Goal: Task Accomplishment & Management: Manage account settings

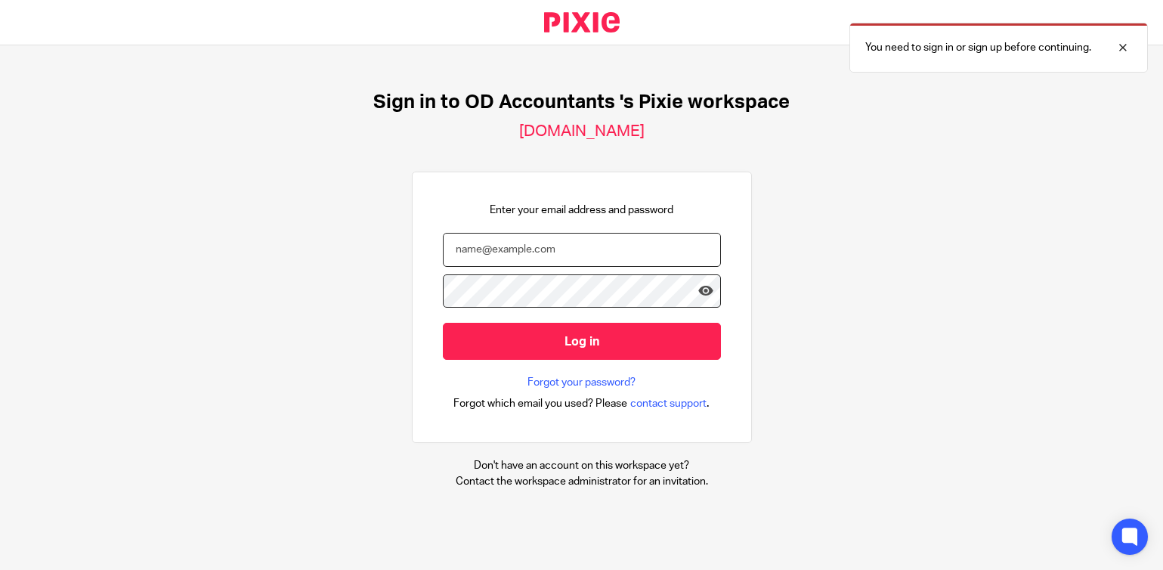
type input "[EMAIL_ADDRESS][DOMAIN_NAME]"
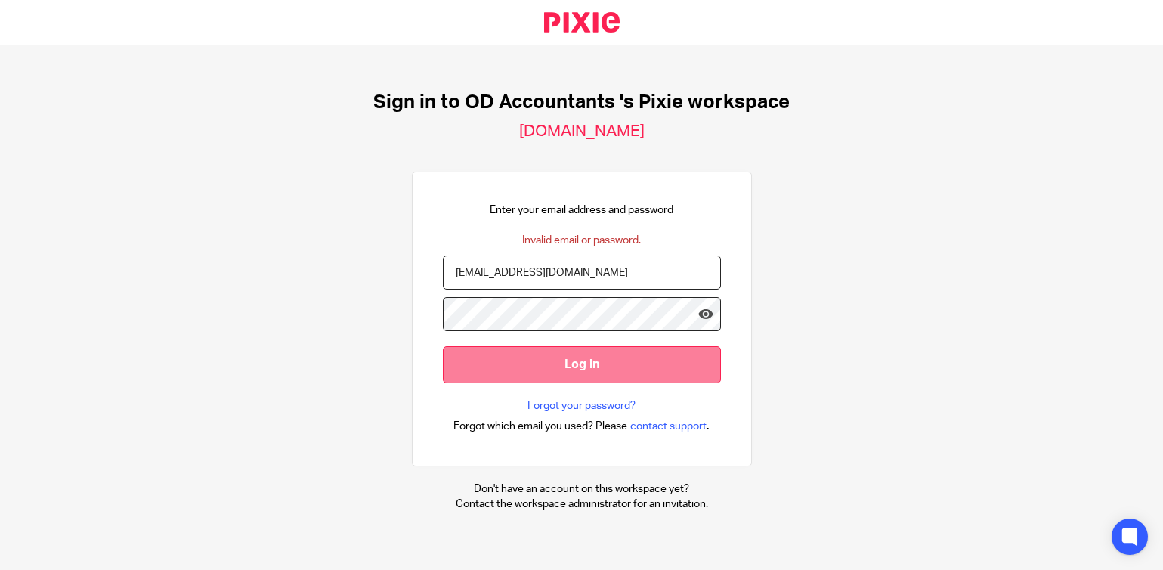
click at [574, 368] on input "Log in" at bounding box center [582, 364] width 278 height 37
click at [589, 356] on input "Log in" at bounding box center [582, 364] width 278 height 37
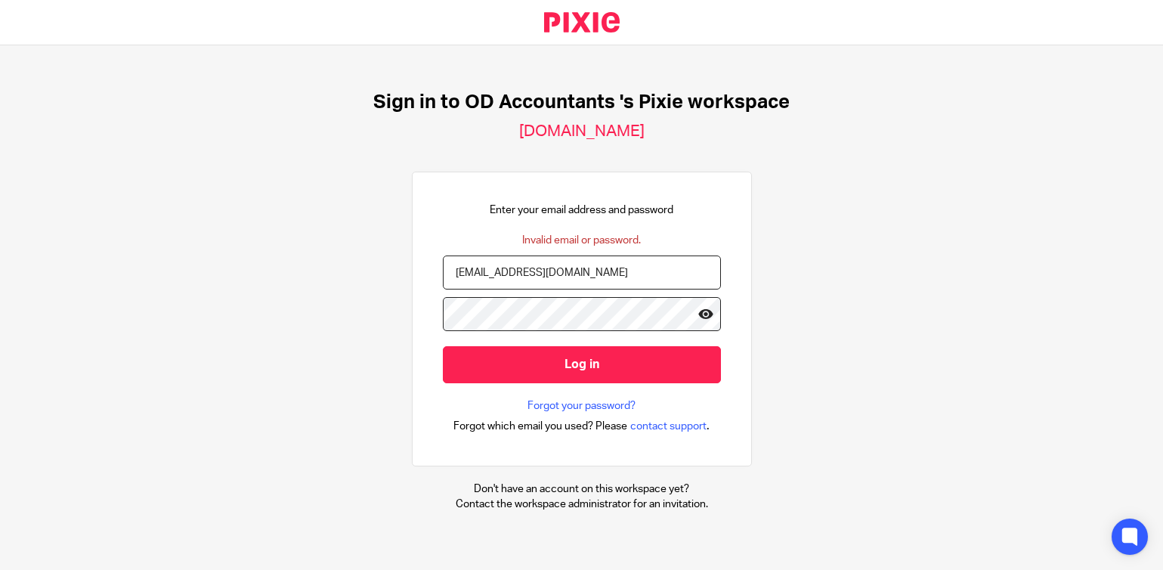
click at [702, 314] on icon at bounding box center [705, 313] width 15 height 15
click at [710, 314] on icon at bounding box center [705, 313] width 15 height 15
click at [705, 314] on icon at bounding box center [705, 313] width 15 height 15
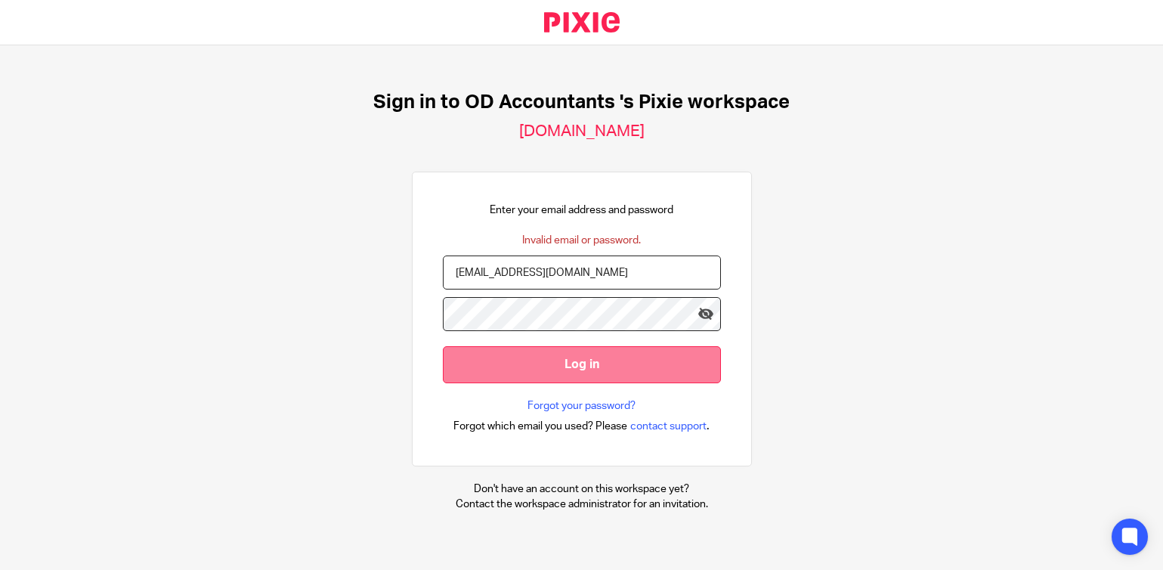
click at [481, 363] on input "Log in" at bounding box center [582, 364] width 278 height 37
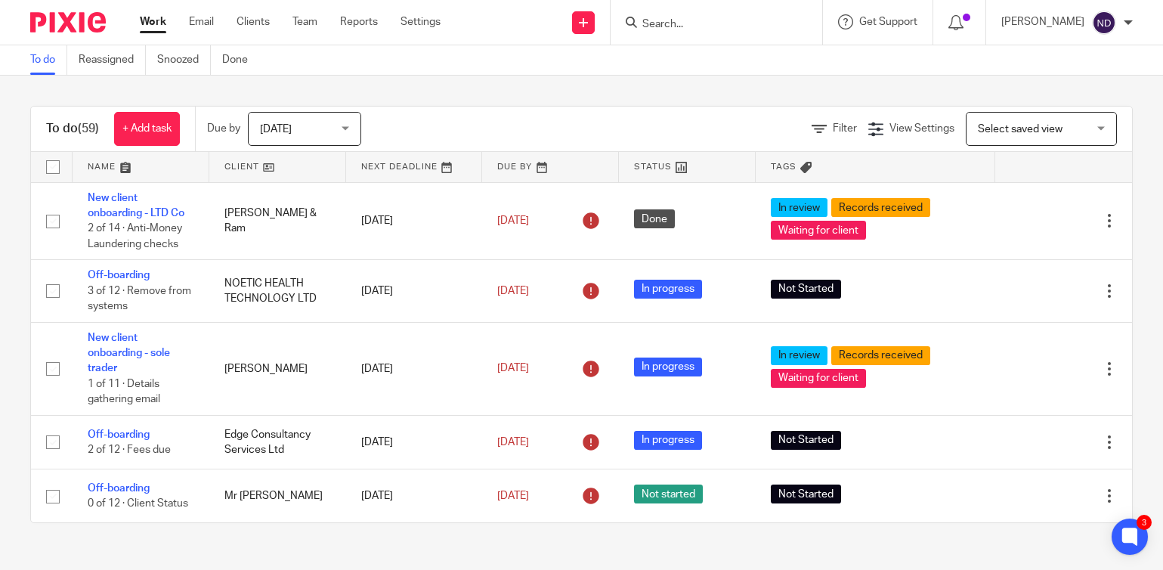
click at [673, 26] on input "Search" at bounding box center [709, 25] width 136 height 14
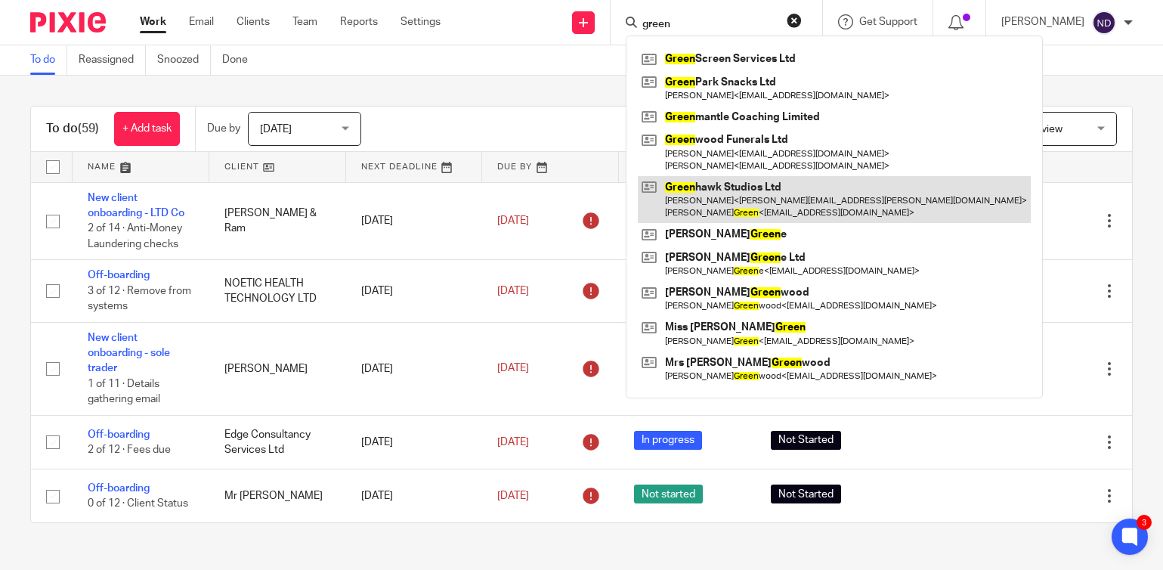
type input "green"
click at [720, 206] on link at bounding box center [834, 199] width 393 height 47
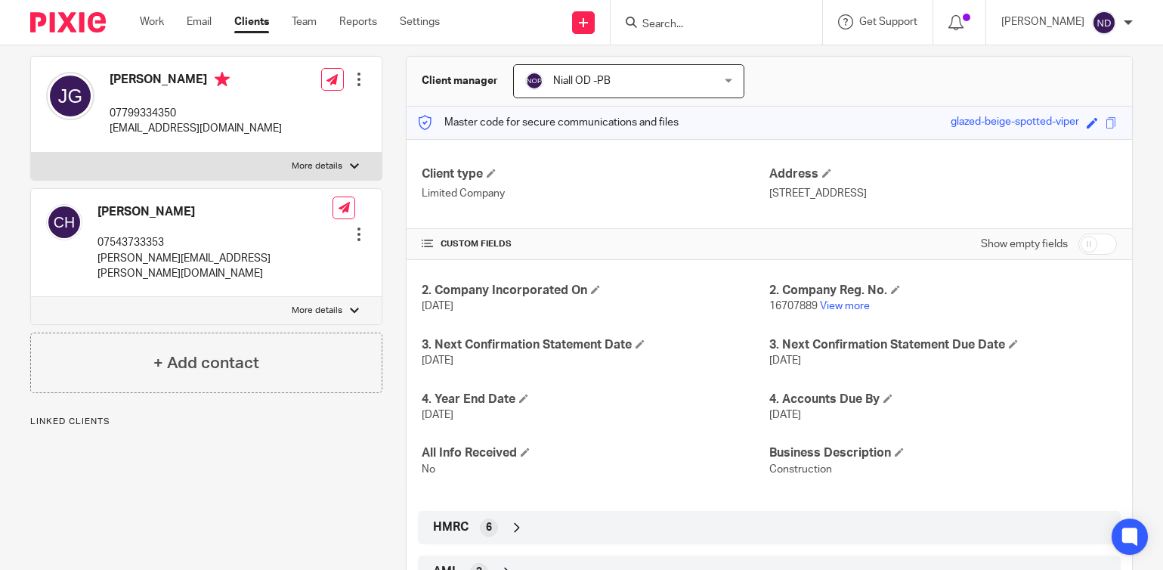
scroll to position [193, 0]
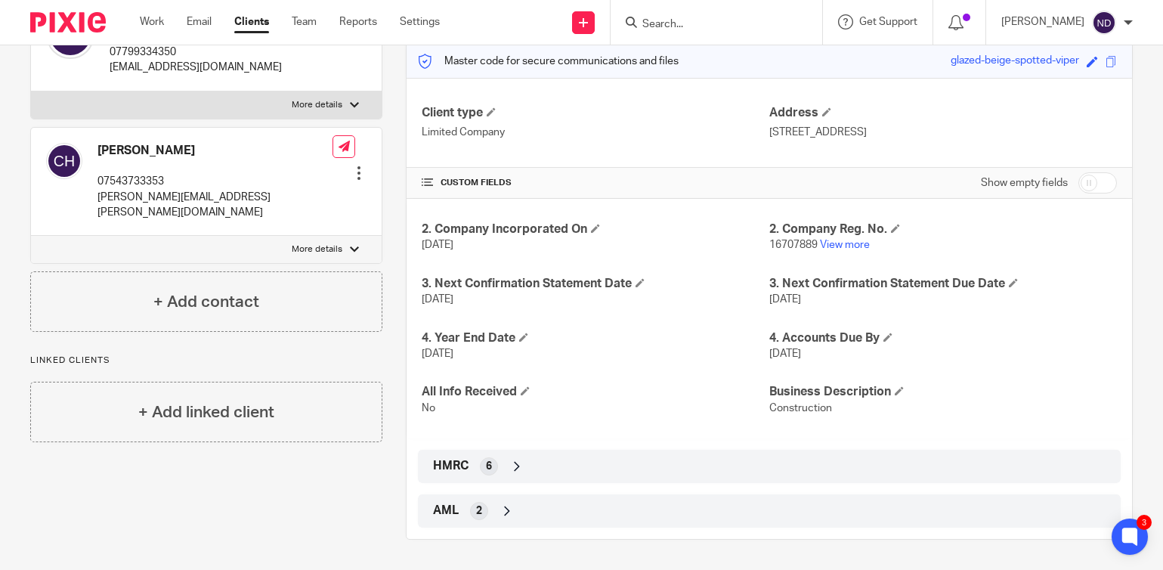
click at [516, 462] on icon at bounding box center [516, 466] width 15 height 15
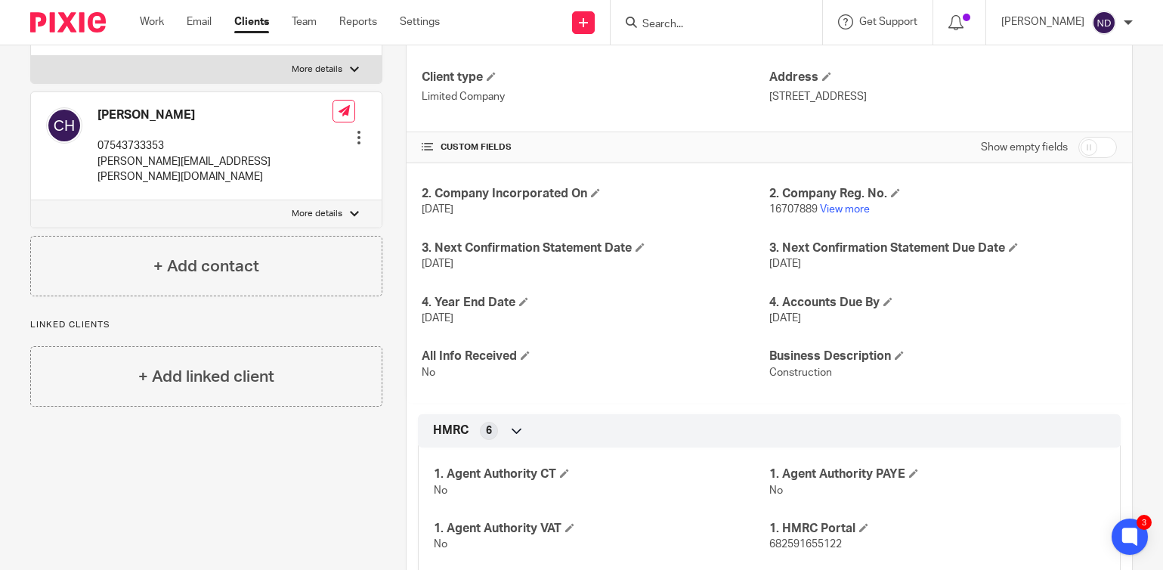
scroll to position [373, 0]
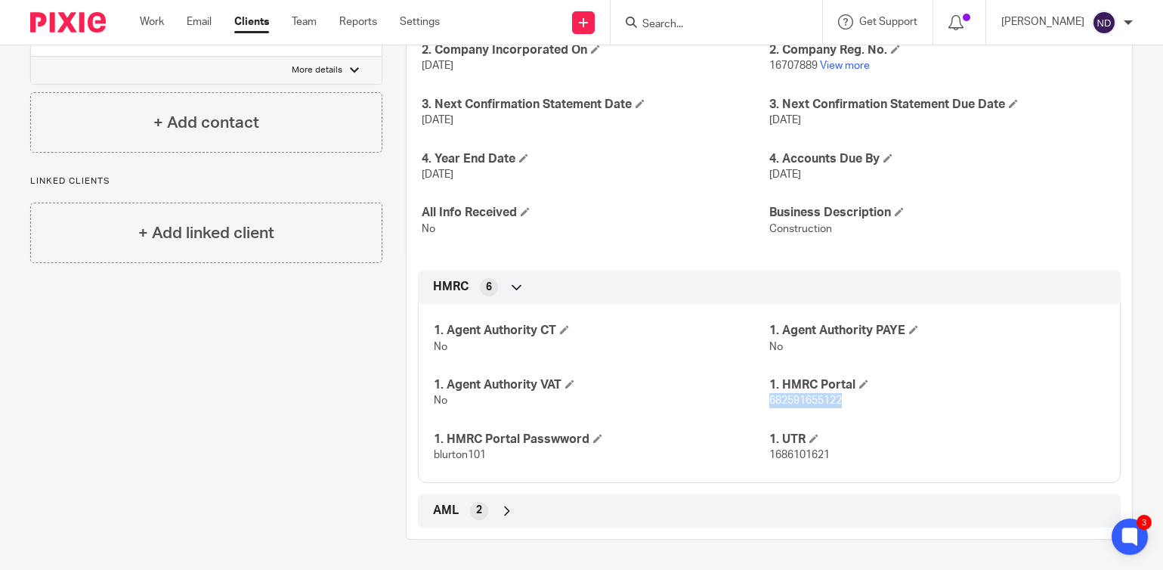
drag, startPoint x: 844, startPoint y: 402, endPoint x: 772, endPoint y: 403, distance: 72.6
click at [772, 403] on p "682591655122" at bounding box center [937, 400] width 336 height 15
copy span "682591655122"
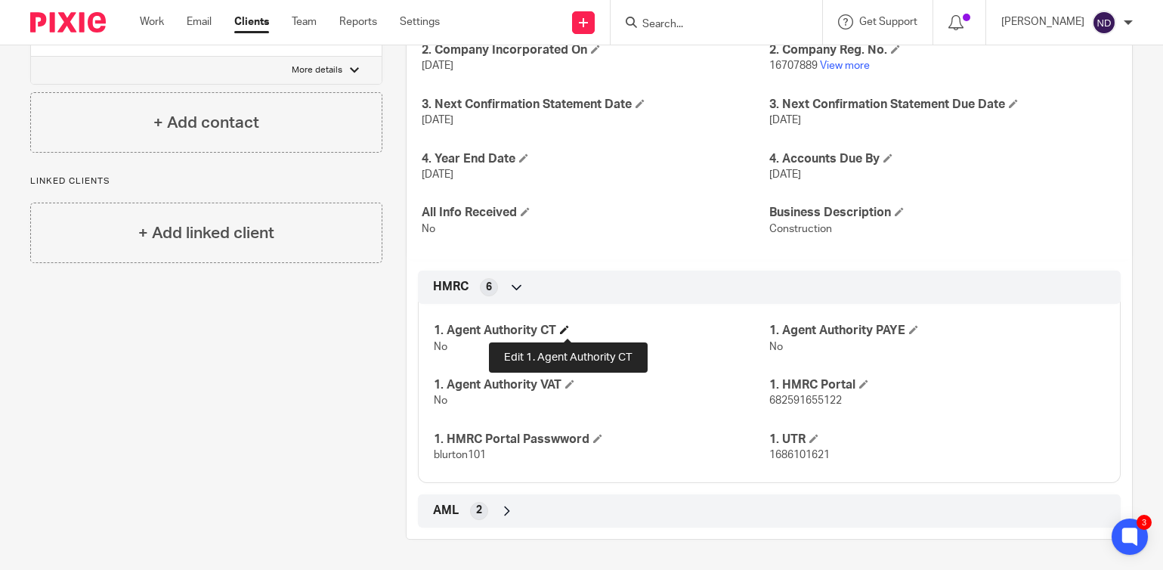
click at [565, 328] on span at bounding box center [564, 329] width 9 height 9
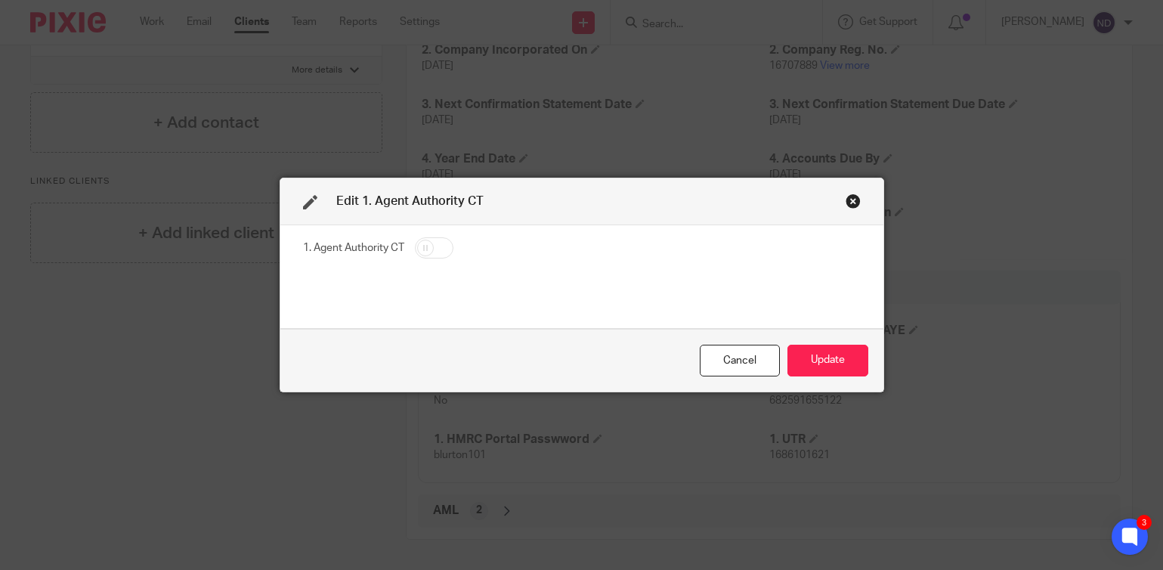
click at [450, 246] on input "checkbox" at bounding box center [434, 247] width 39 height 21
checkbox input "true"
click at [843, 361] on button "Update" at bounding box center [827, 361] width 81 height 32
